Goal: Book appointment/travel/reservation

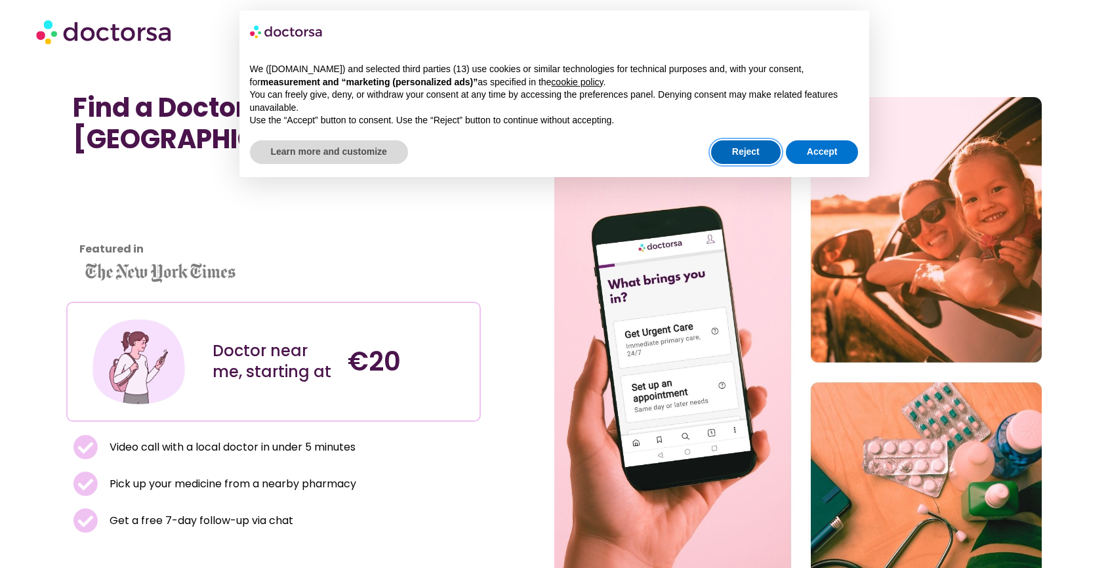
click at [749, 153] on button "Reject" at bounding box center [746, 152] width 70 height 24
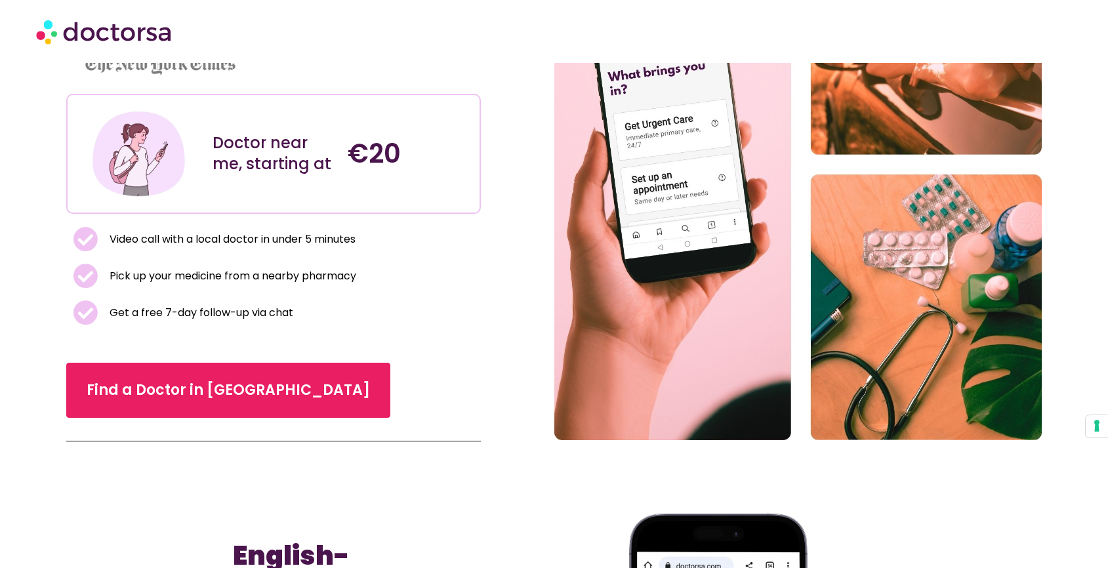
scroll to position [291, 0]
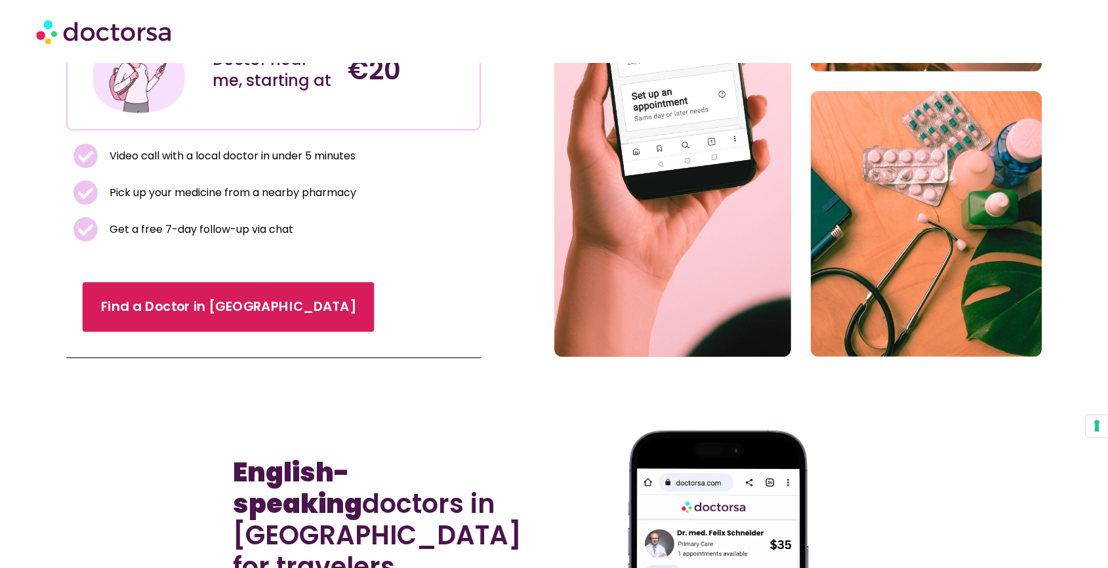
click at [199, 323] on link "Find a Doctor in [GEOGRAPHIC_DATA]" at bounding box center [229, 308] width 292 height 50
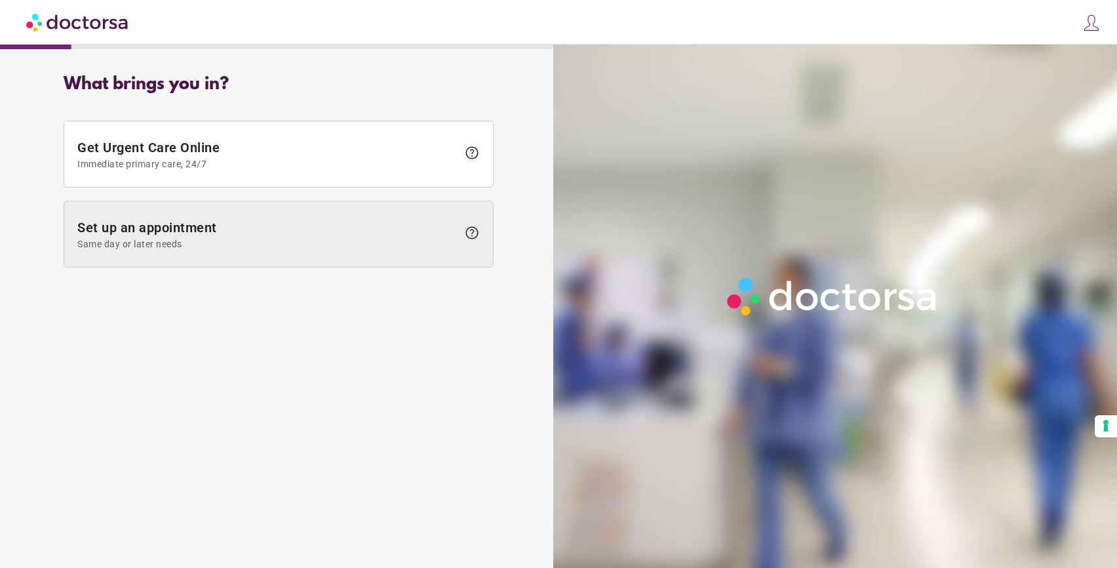
click at [199, 239] on span "Same day or later needs" at bounding box center [267, 244] width 380 height 10
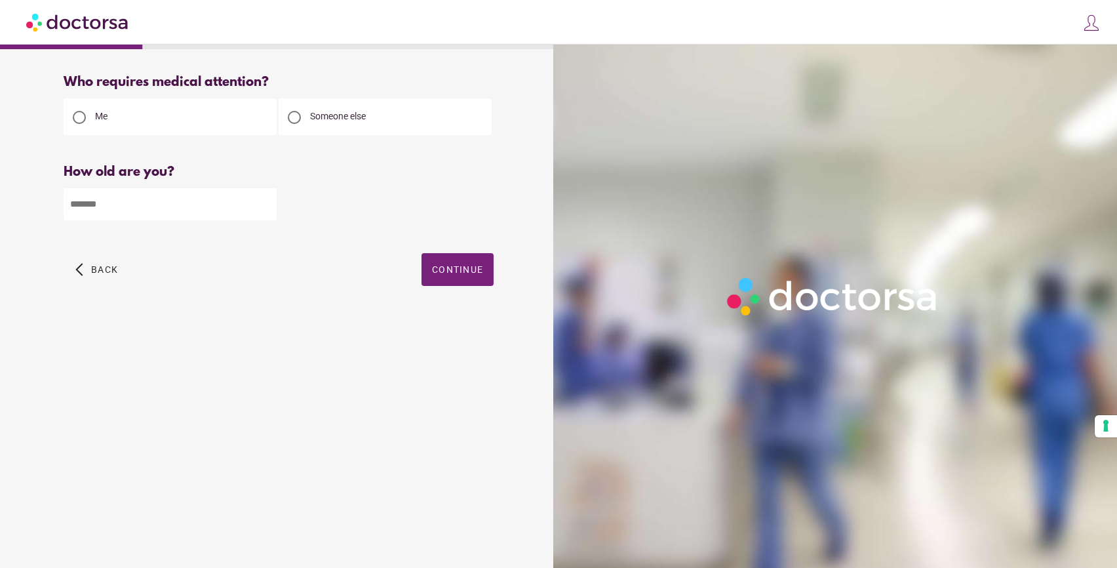
click at [255, 219] on input "number" at bounding box center [170, 204] width 213 height 32
type input "**"
click at [441, 254] on span "button" at bounding box center [458, 269] width 72 height 33
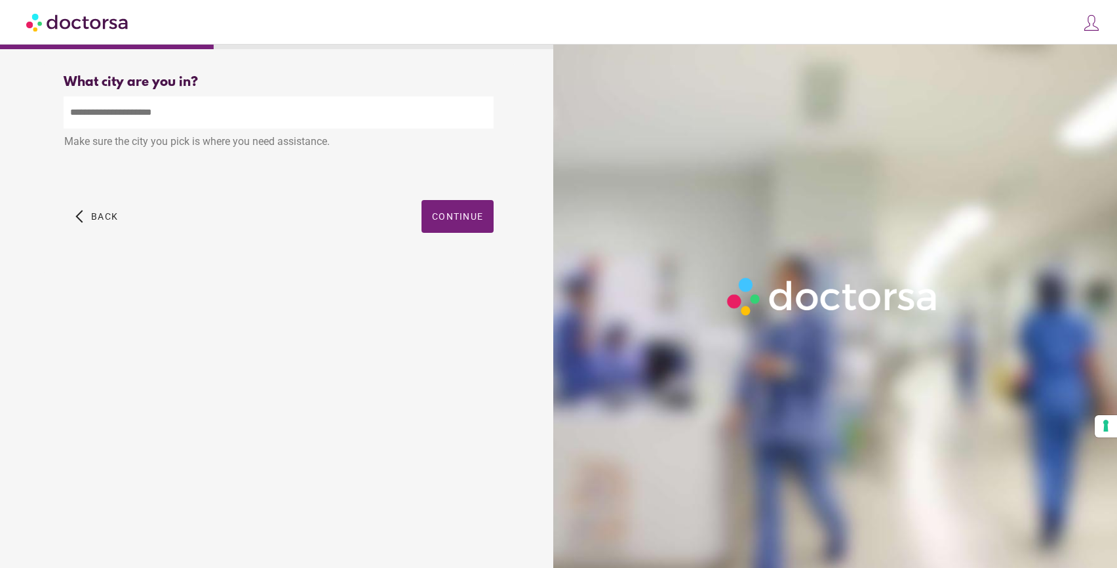
click at [288, 117] on input "text" at bounding box center [279, 112] width 430 height 32
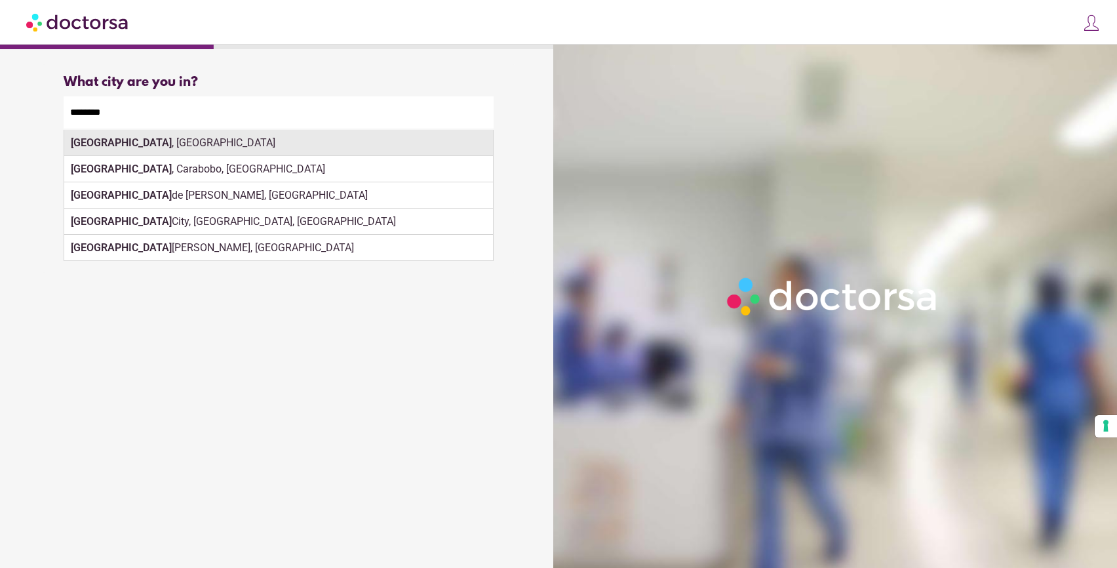
click at [315, 143] on div "Valencia , Spain" at bounding box center [278, 143] width 429 height 26
type input "**********"
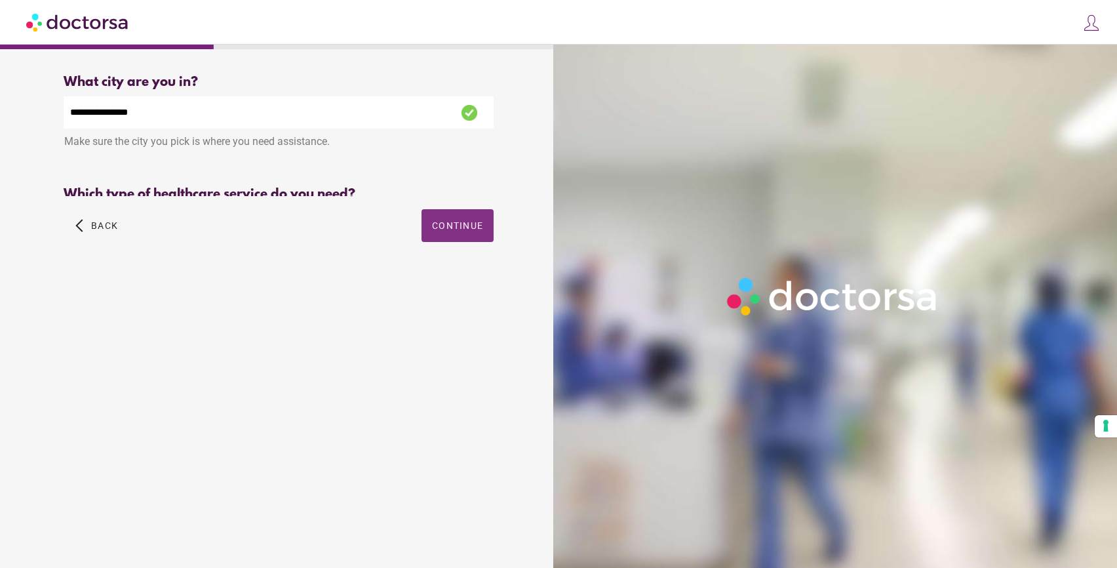
click at [479, 231] on div "**********" at bounding box center [279, 173] width 472 height 218
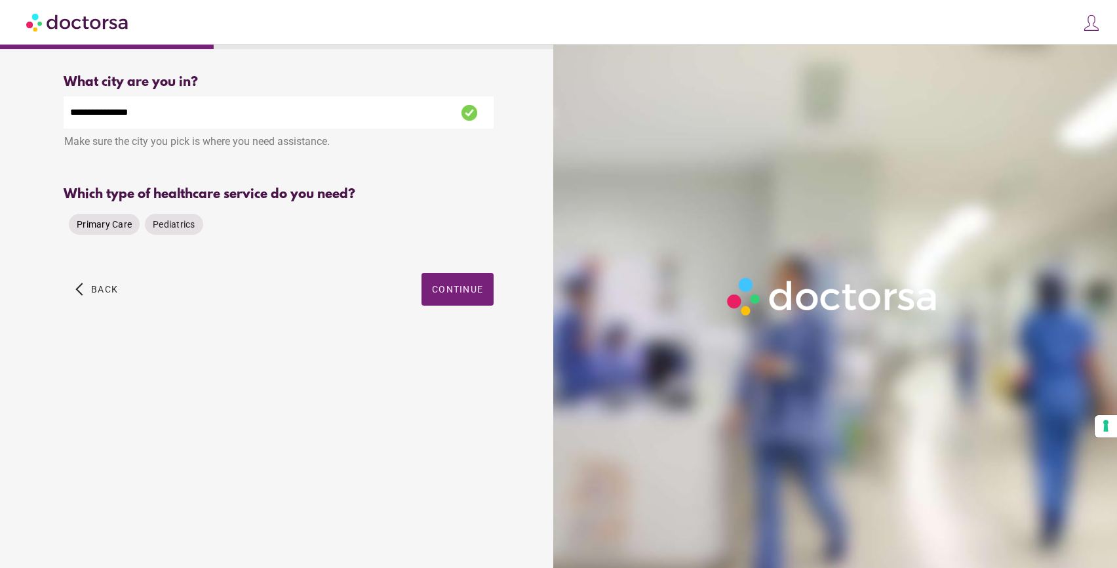
click at [90, 228] on span "Primary Care" at bounding box center [104, 224] width 55 height 10
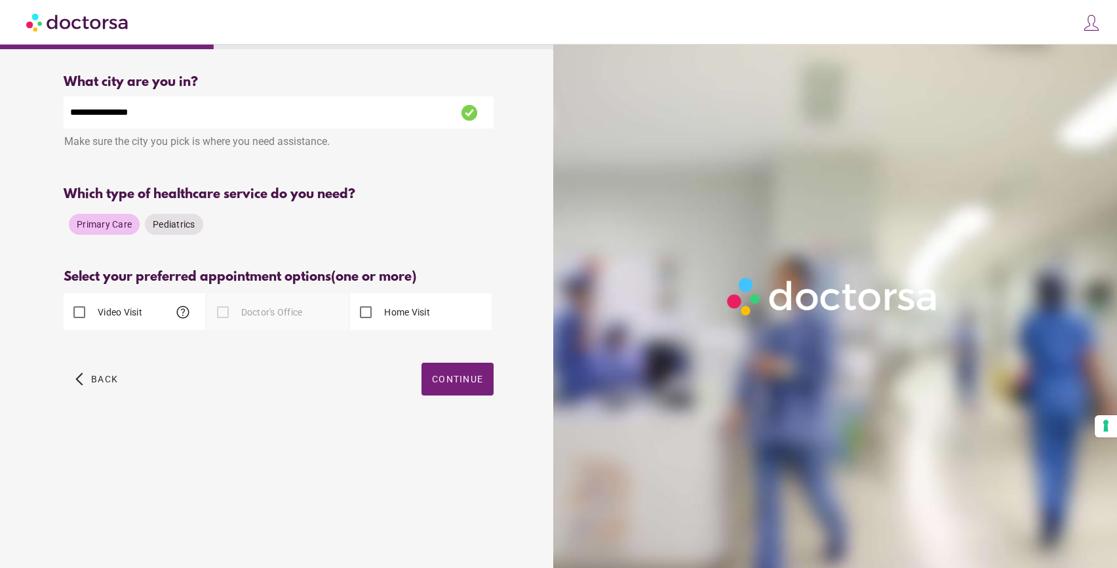
click at [185, 319] on span "help" at bounding box center [183, 312] width 16 height 16
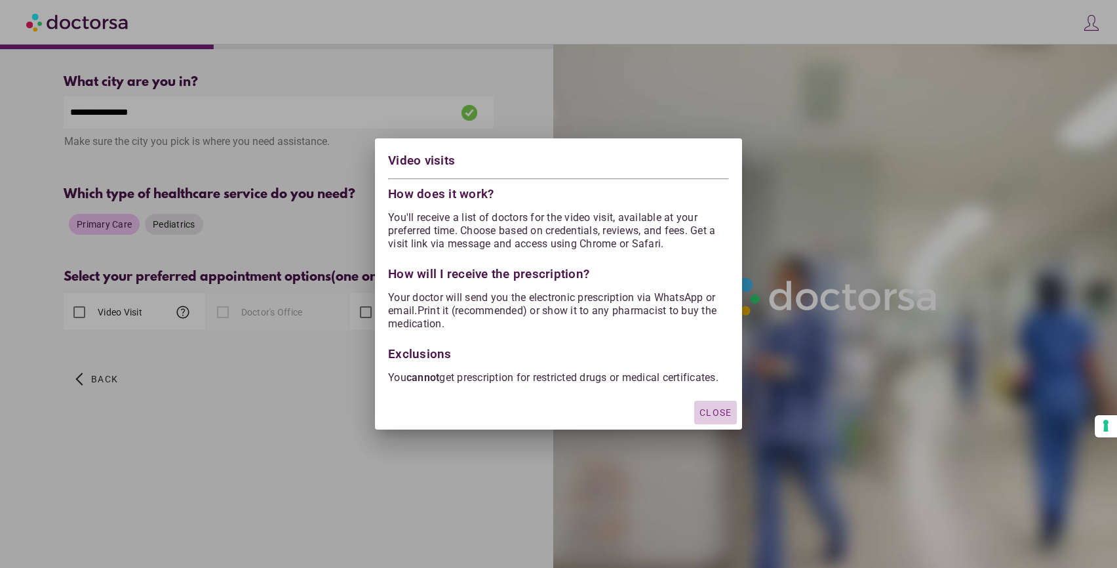
click at [714, 418] on span "Close" at bounding box center [716, 412] width 32 height 10
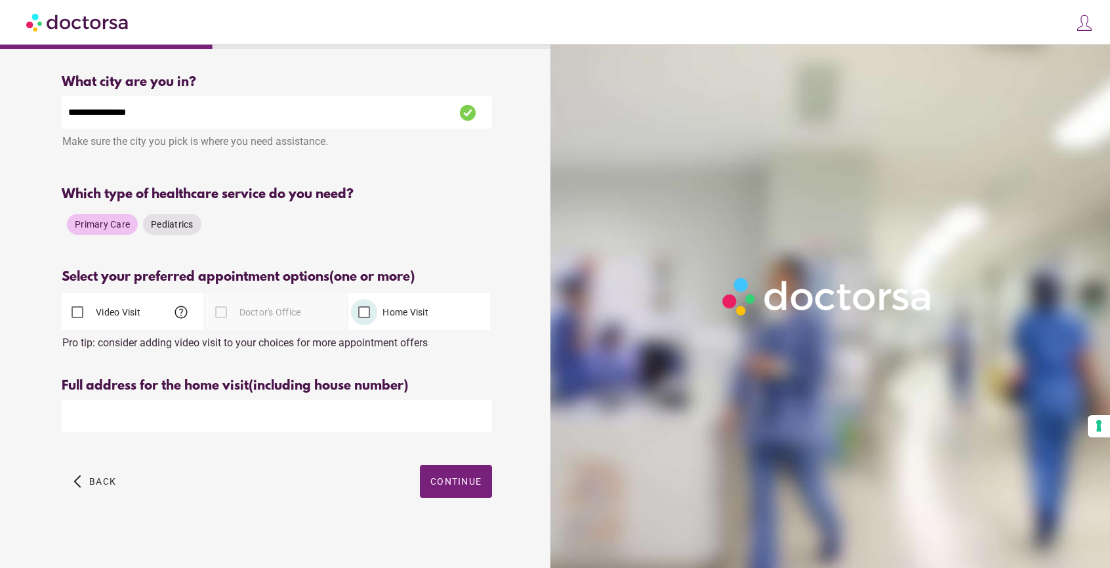
scroll to position [5, 0]
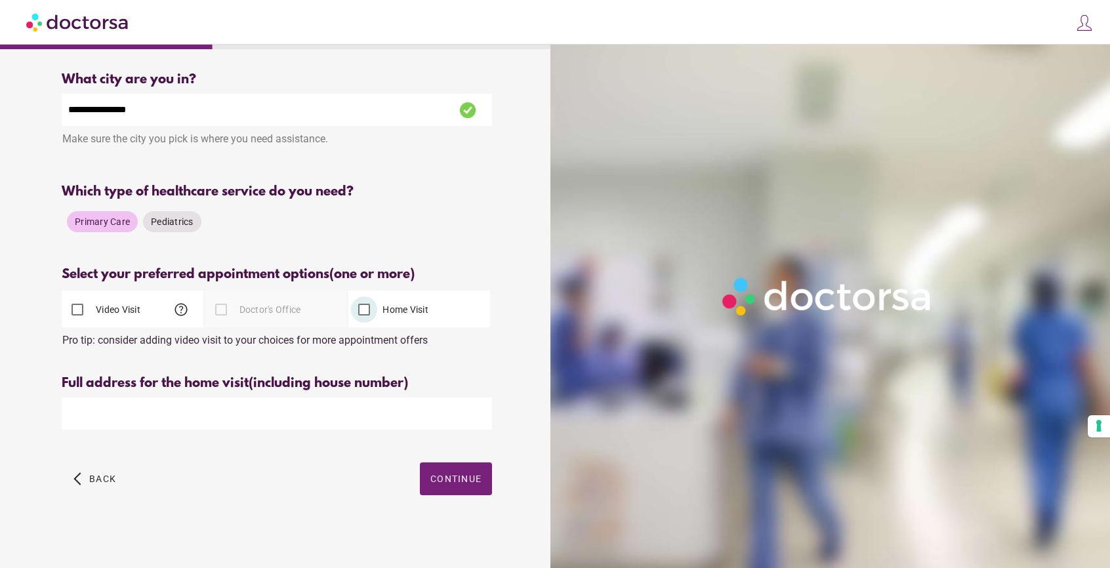
click at [232, 411] on input "text" at bounding box center [277, 413] width 430 height 32
click at [107, 308] on label "Video Visit" at bounding box center [116, 309] width 47 height 13
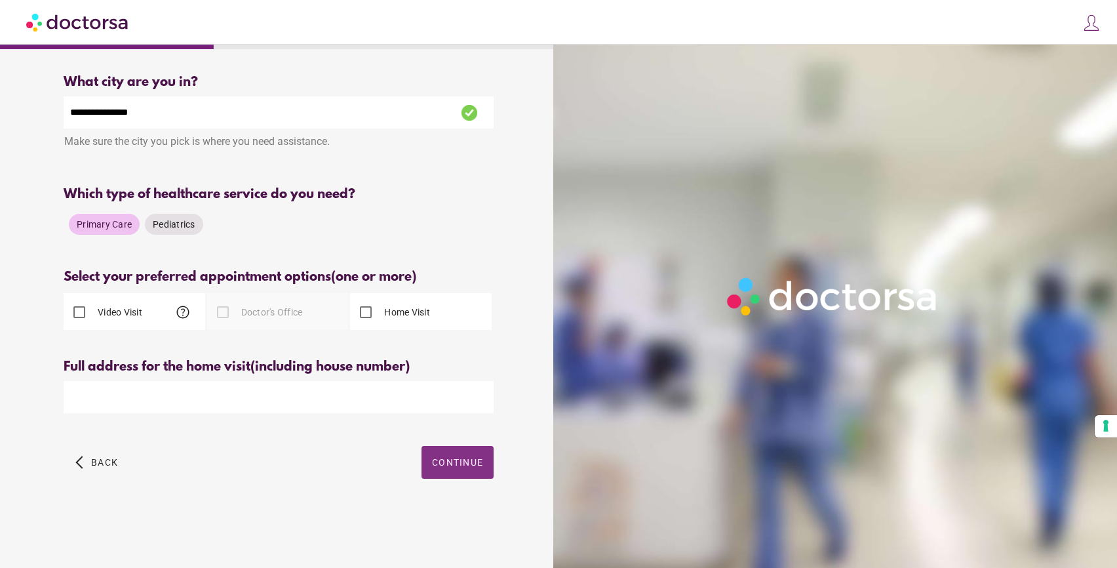
click at [452, 463] on span "Continue" at bounding box center [457, 462] width 51 height 10
